Goal: Task Accomplishment & Management: Complete application form

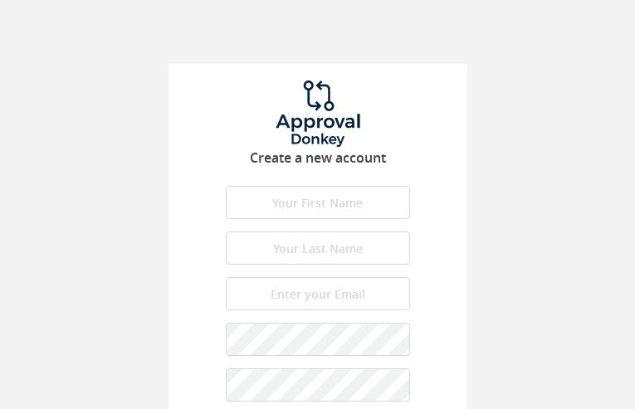
type input "SkZaRnxTj"
type input "BlKJcSABmKyWy"
type input "[EMAIL_ADDRESS][DOMAIN_NAME]"
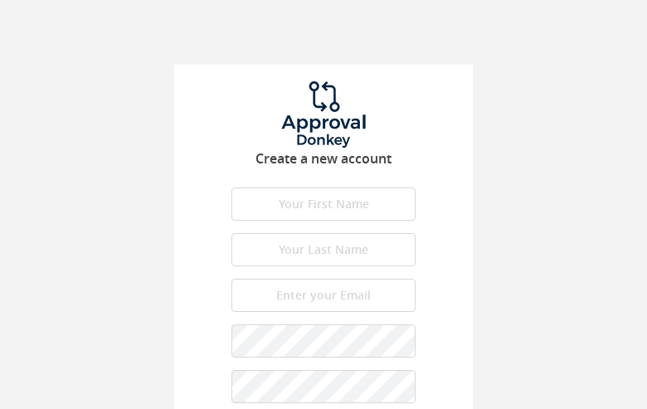
type input "UVPnXKvXIEvpmn"
type input "FUXGlQLQCPZyb"
type input "[EMAIL_ADDRESS][DOMAIN_NAME]"
